Goal: Transaction & Acquisition: Register for event/course

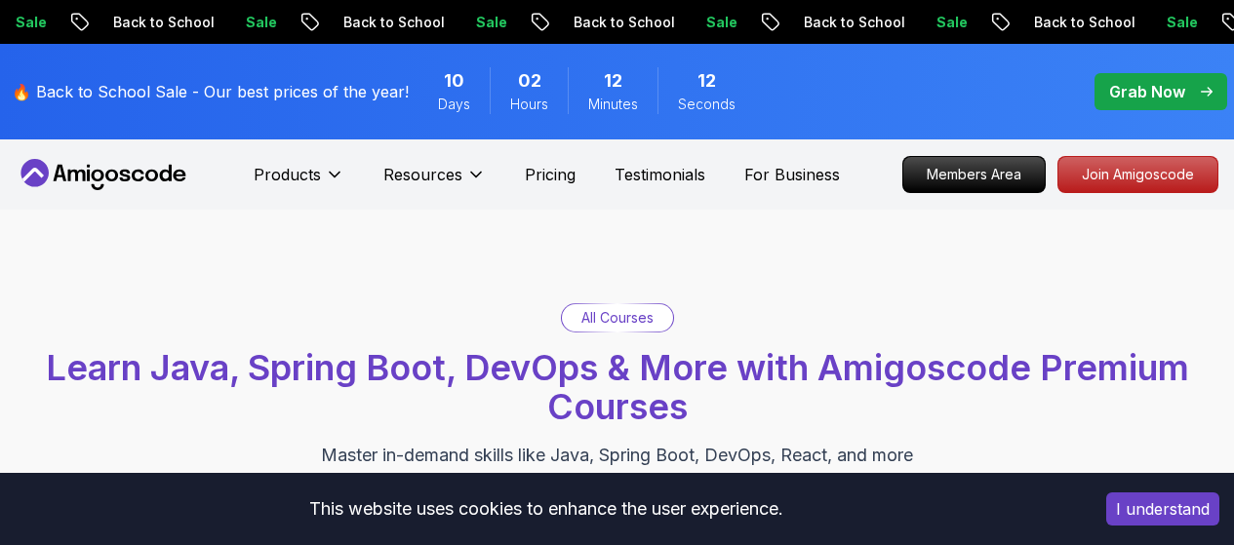
click at [1142, 502] on button "I understand" at bounding box center [1162, 508] width 113 height 33
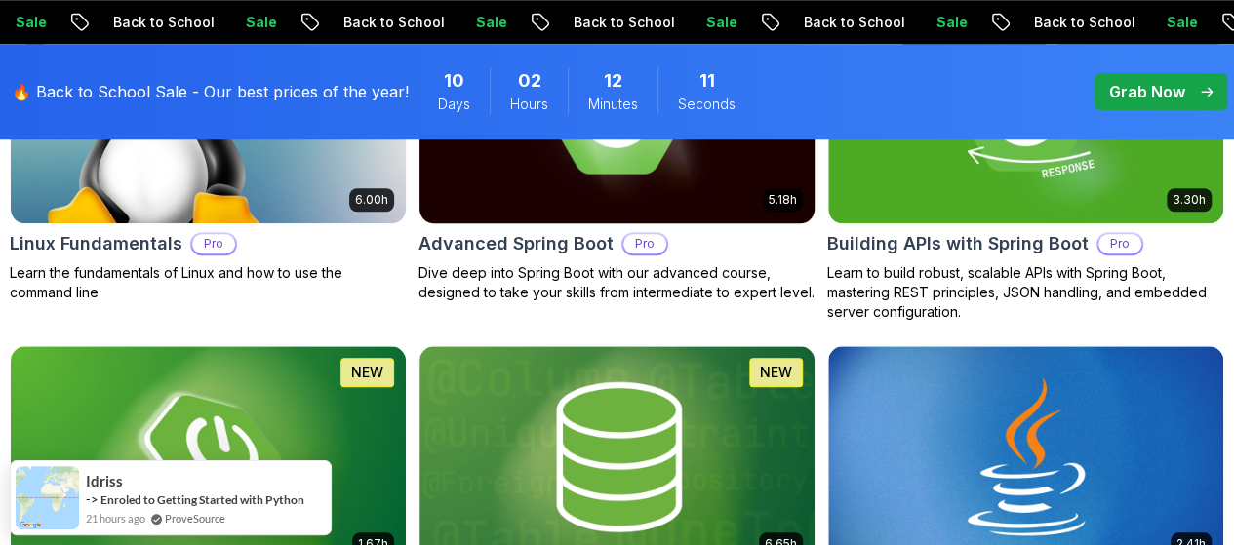
scroll to position [818, 0]
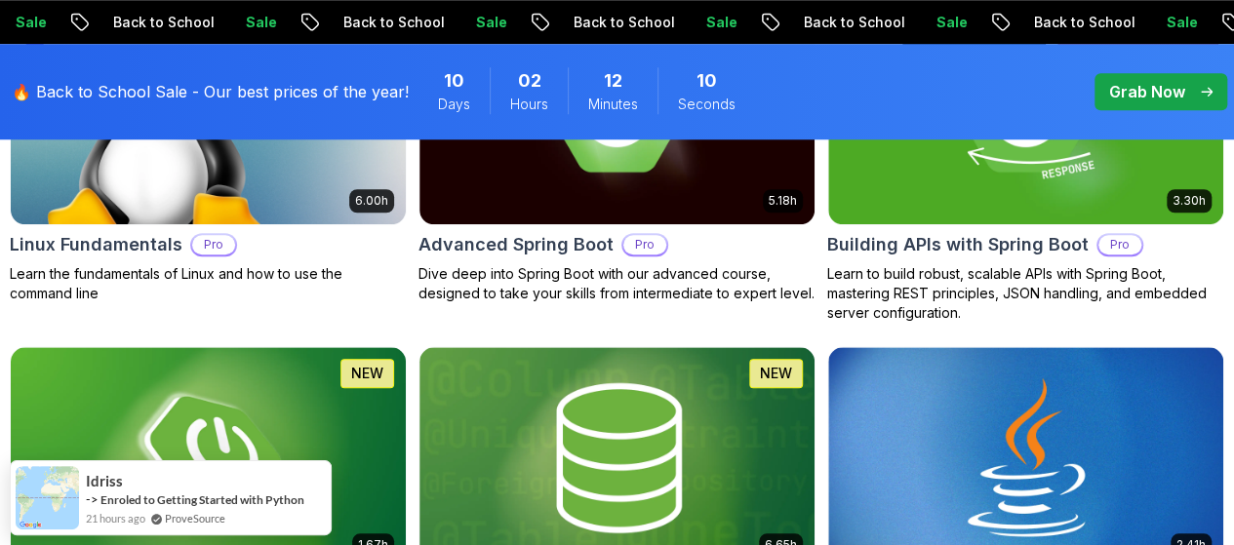
click at [0, 0] on p "Free" at bounding box center [0, 0] width 0 height 0
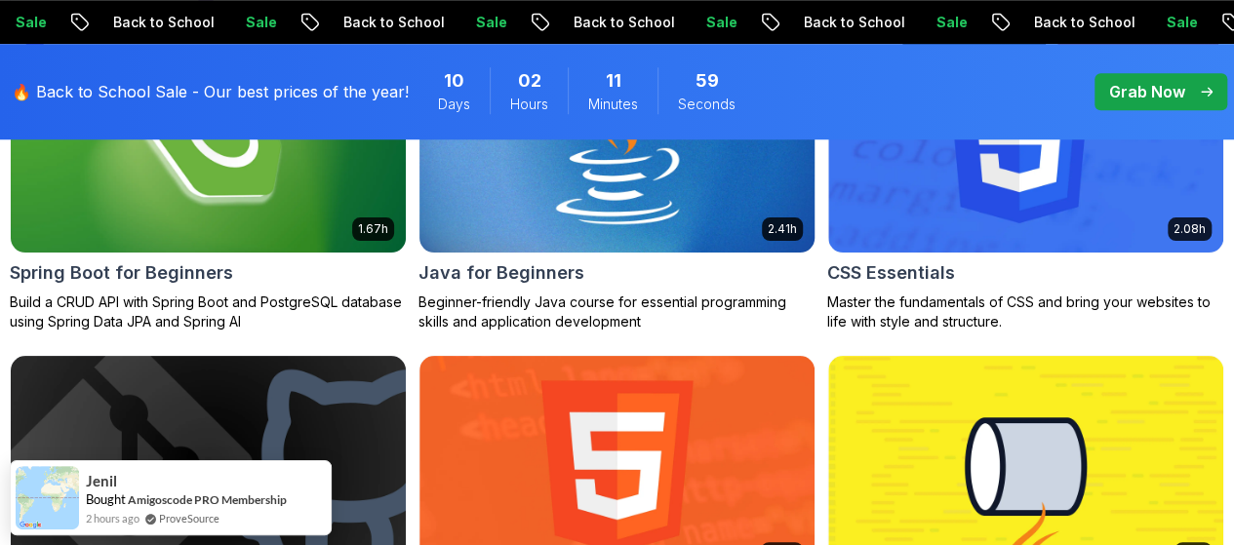
scroll to position [789, 0]
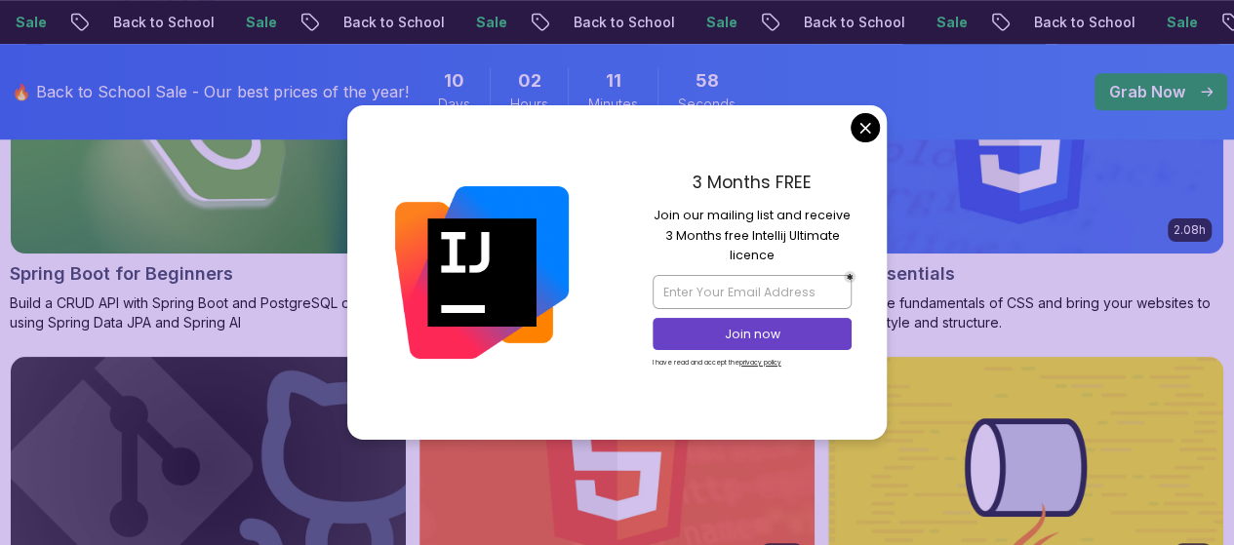
click at [591, 301] on div at bounding box center [482, 271] width 270 height 333
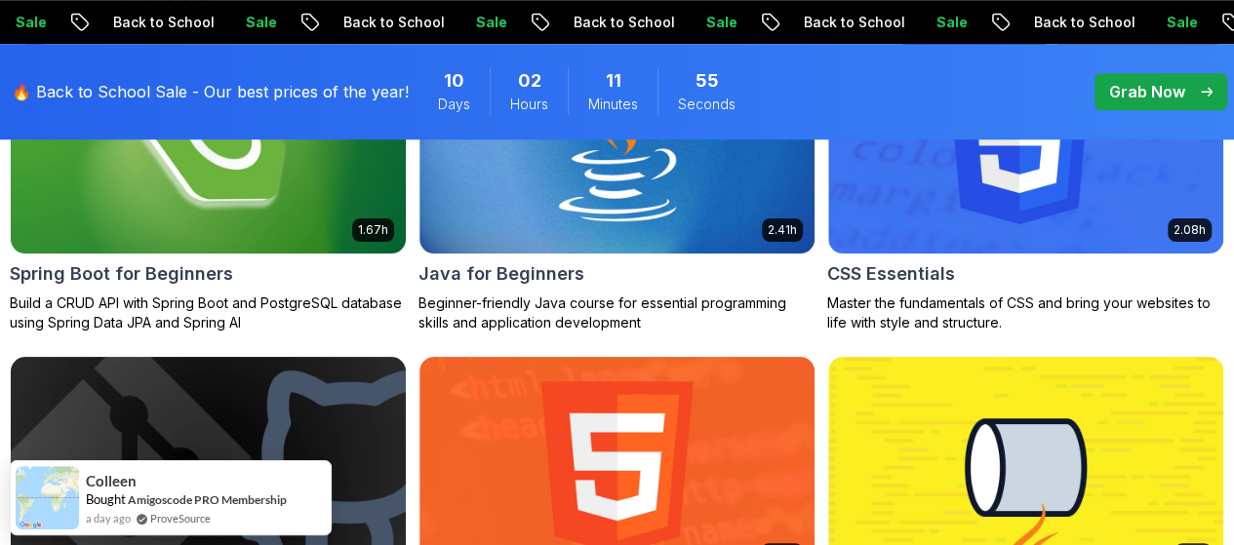
click at [415, 258] on img at bounding box center [208, 142] width 414 height 232
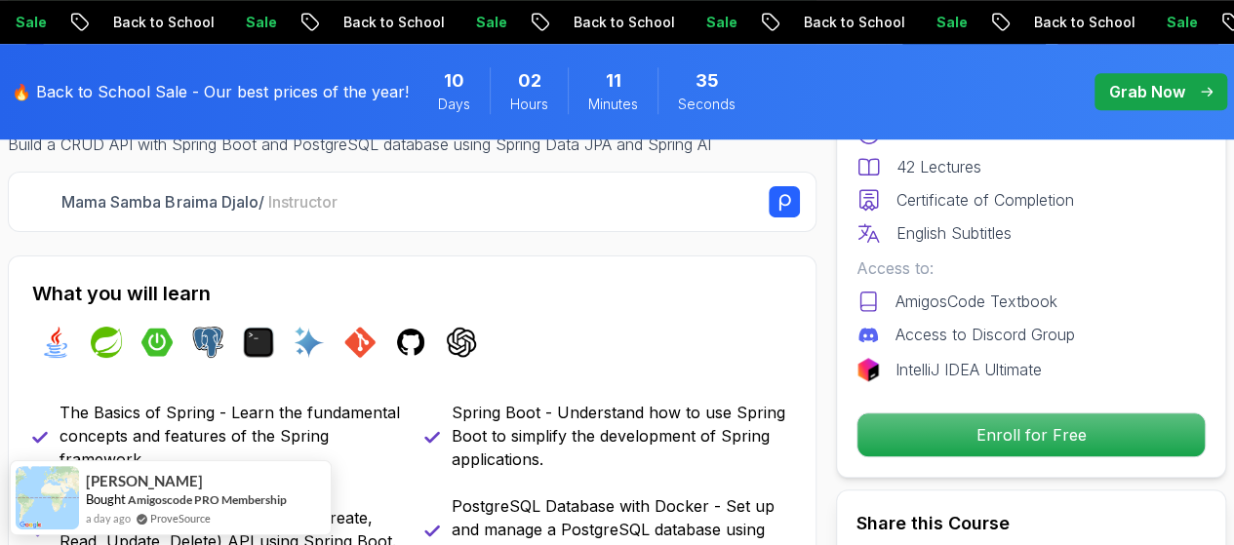
scroll to position [653, 0]
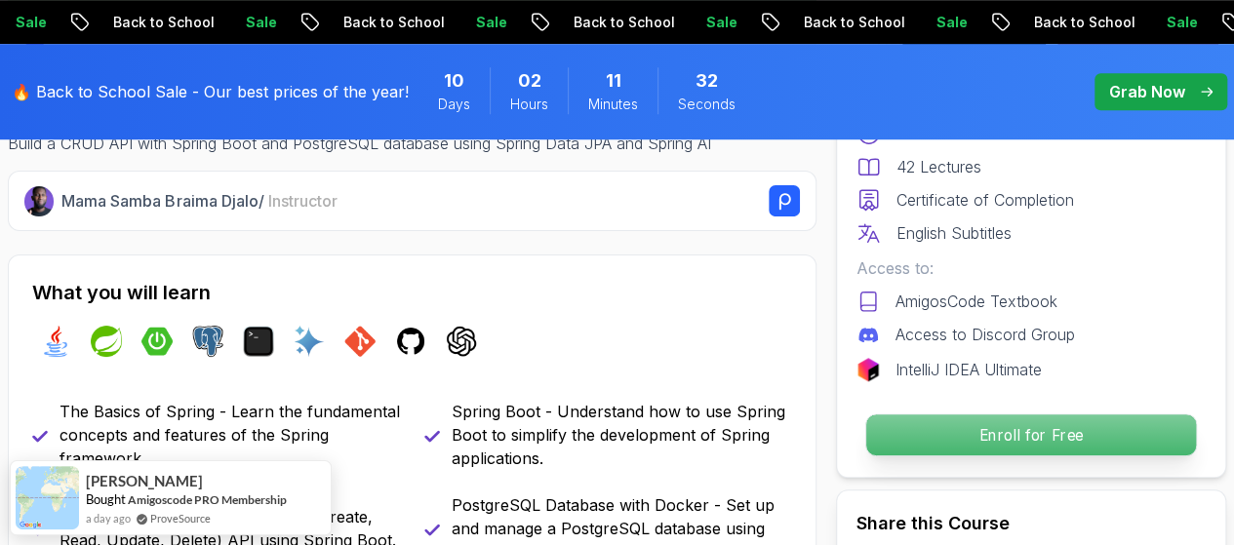
click at [1006, 455] on p "Enroll for Free" at bounding box center [1031, 434] width 330 height 41
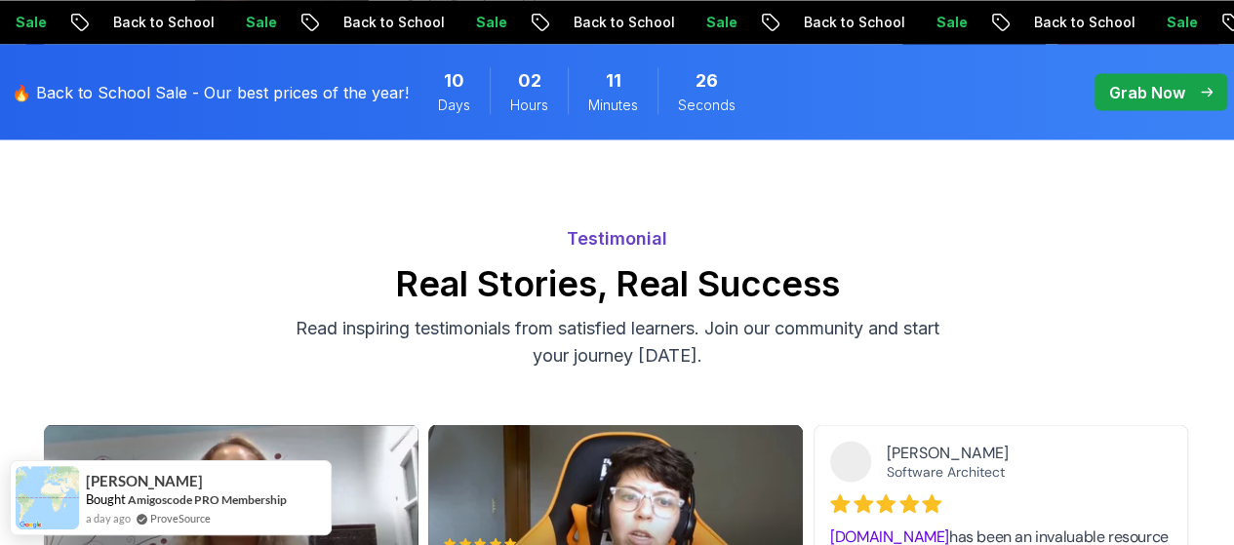
scroll to position [5453, 0]
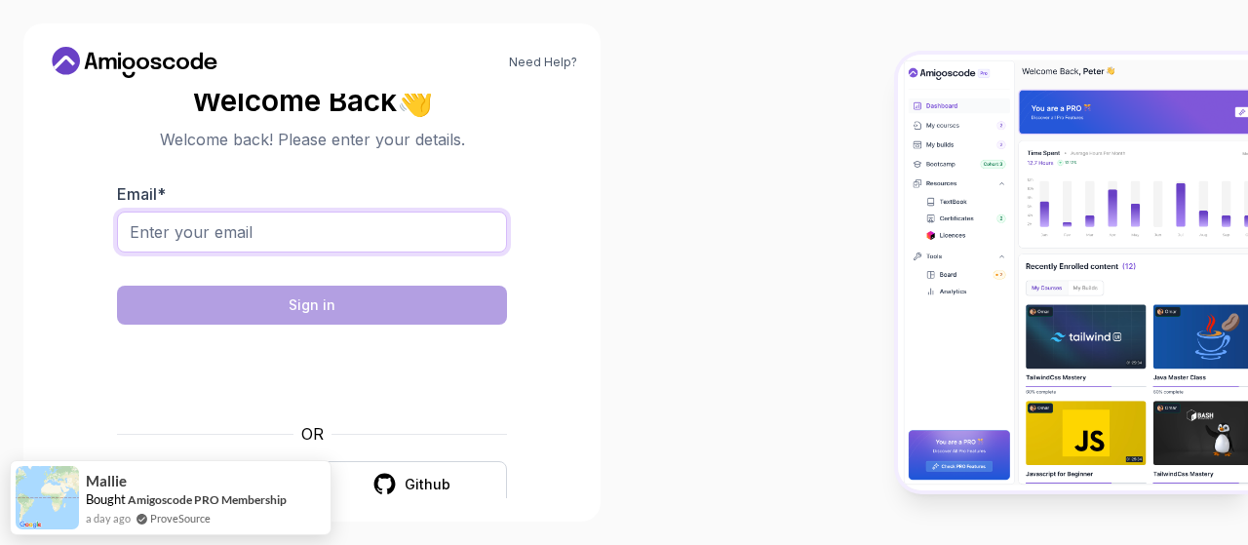
click at [352, 216] on input "Email *" at bounding box center [312, 232] width 390 height 41
